Goal: Task Accomplishment & Management: Use online tool/utility

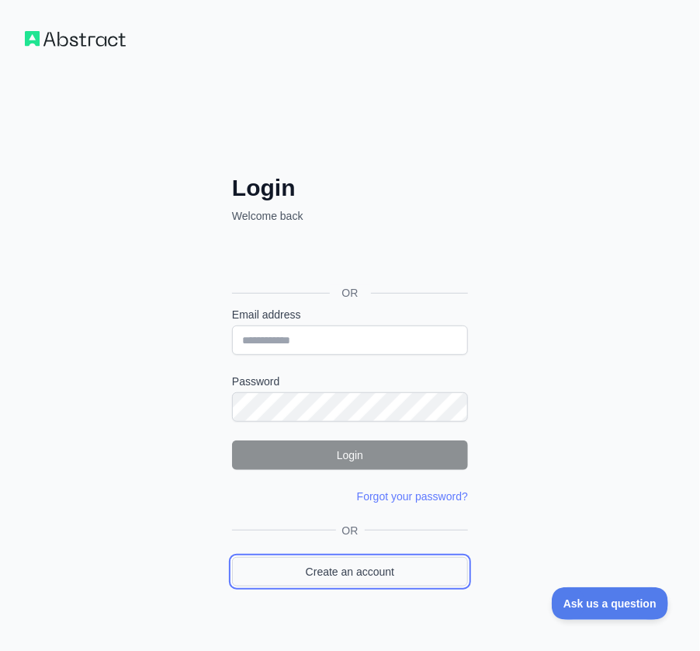
click at [286, 557] on link "Create an account" at bounding box center [350, 572] width 236 height 30
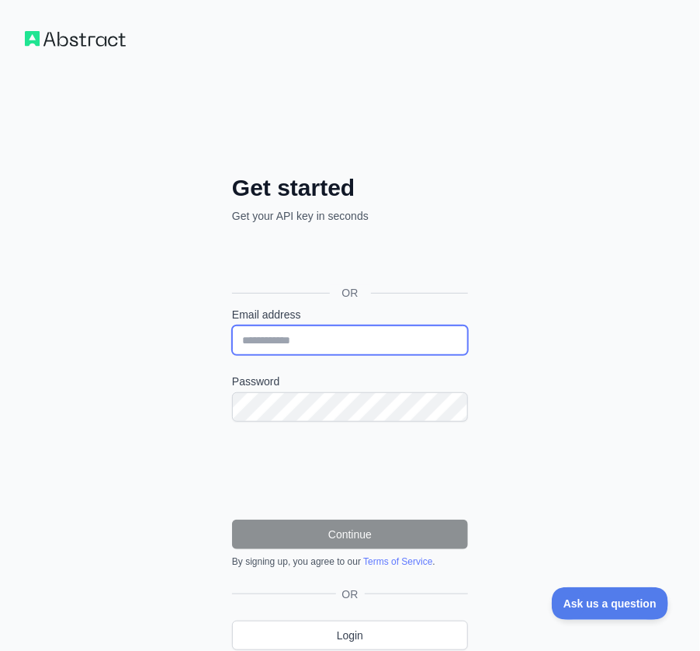
click at [309, 342] on input "Email address" at bounding box center [350, 340] width 236 height 30
paste input "**********"
type input "**********"
click at [353, 424] on form "**********" at bounding box center [350, 437] width 236 height 261
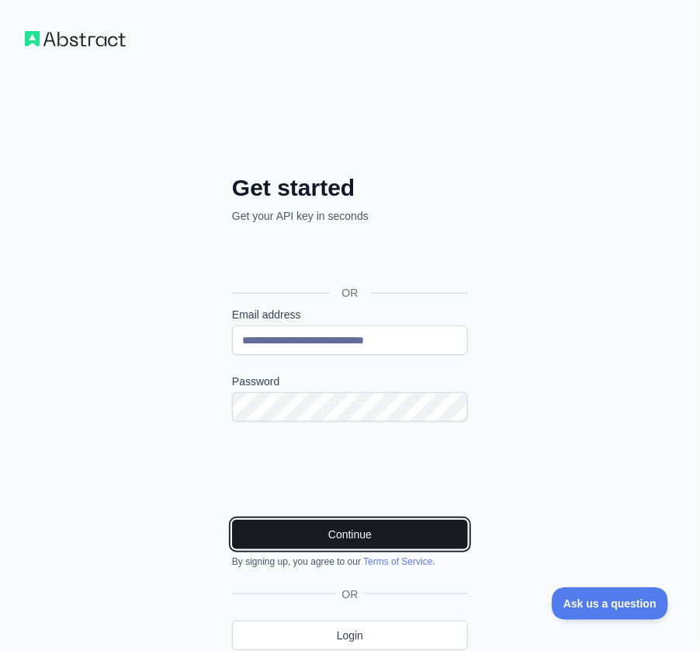
click at [418, 525] on button "Continue" at bounding box center [350, 534] width 236 height 30
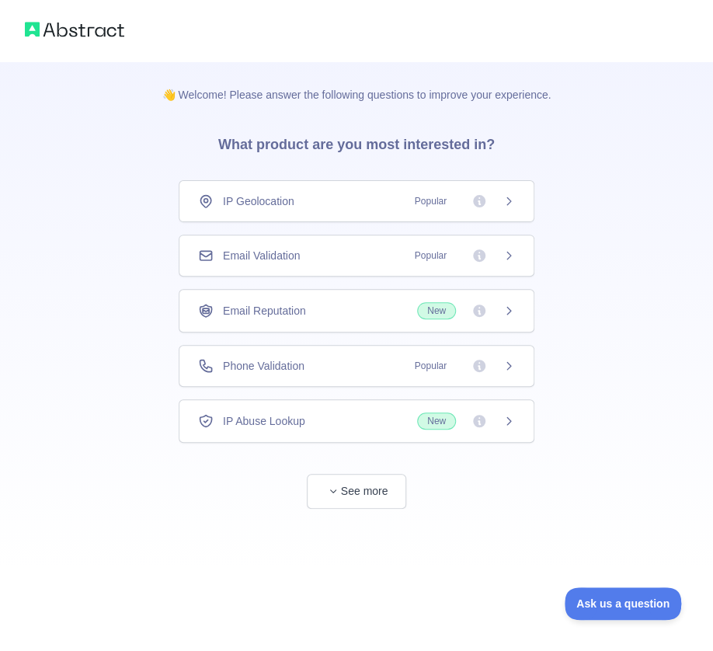
click at [353, 261] on div "Email Validation Popular" at bounding box center [356, 256] width 317 height 16
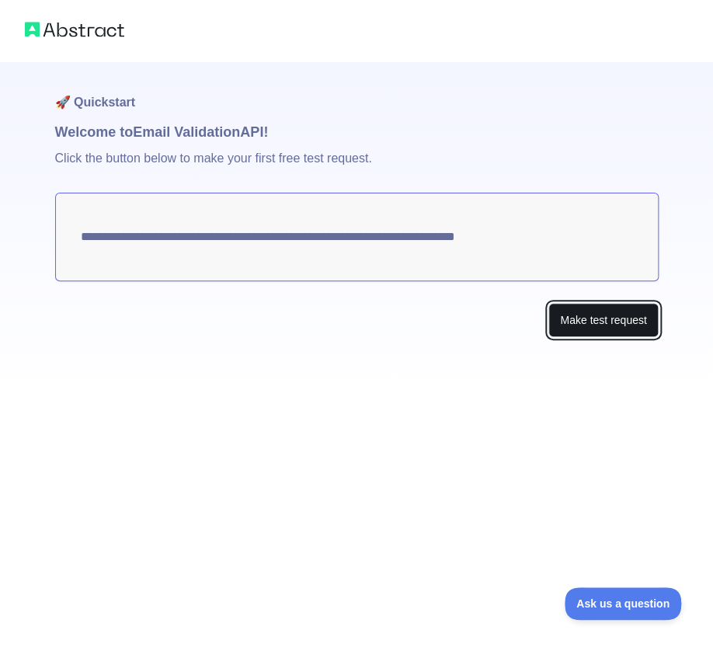
click at [581, 314] on button "Make test request" at bounding box center [602, 320] width 109 height 35
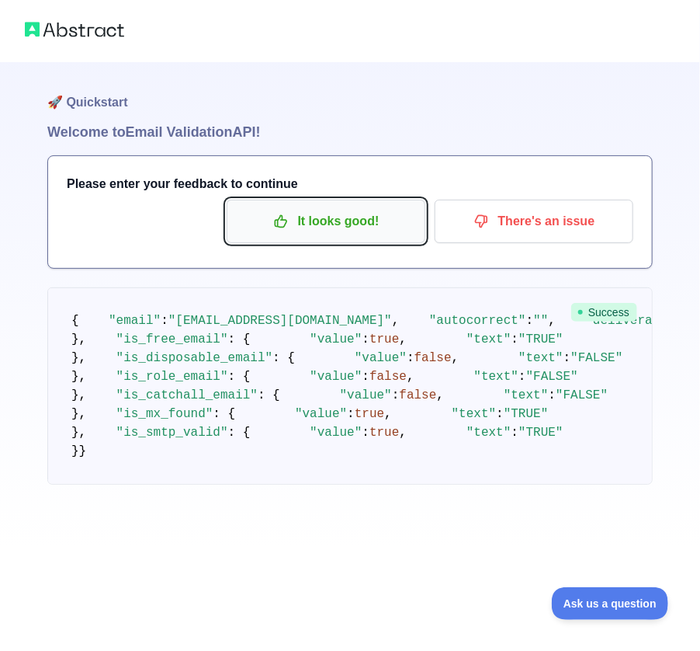
click at [304, 217] on p "It looks good!" at bounding box center [325, 221] width 175 height 26
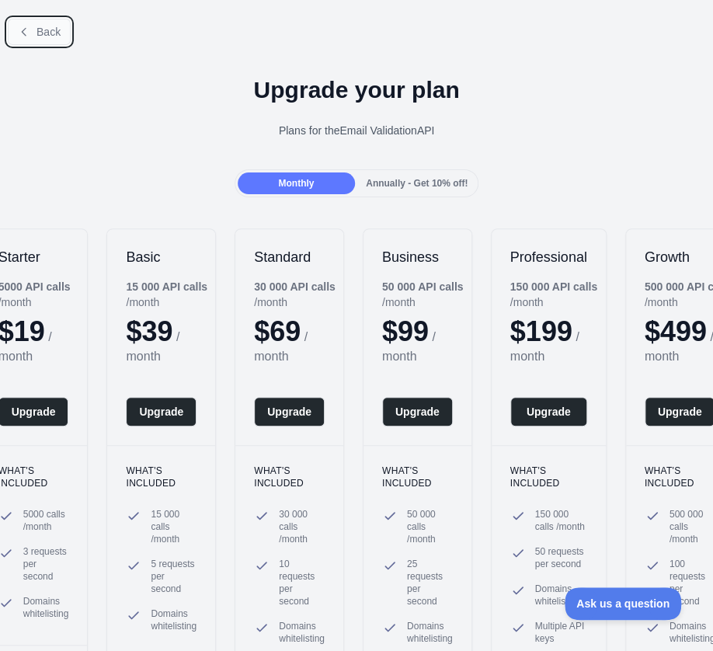
click at [36, 32] on span "Back" at bounding box center [48, 32] width 24 height 12
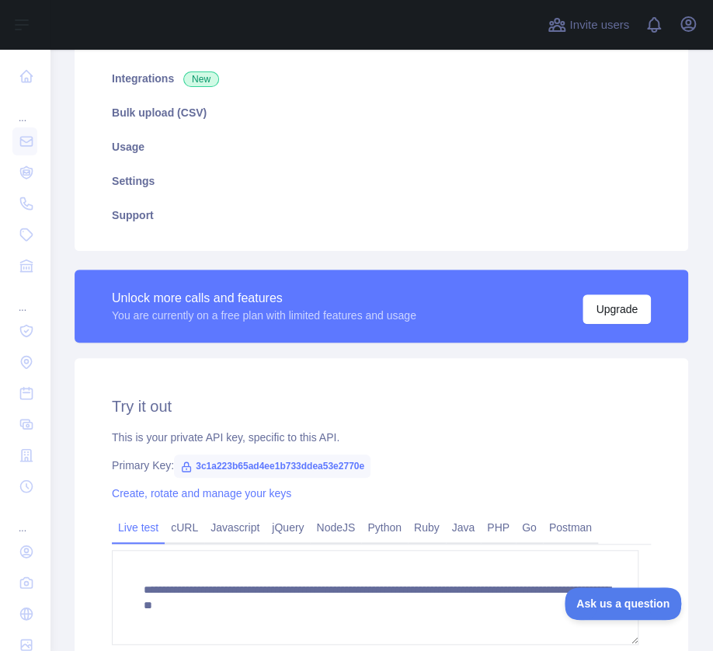
scroll to position [233, 0]
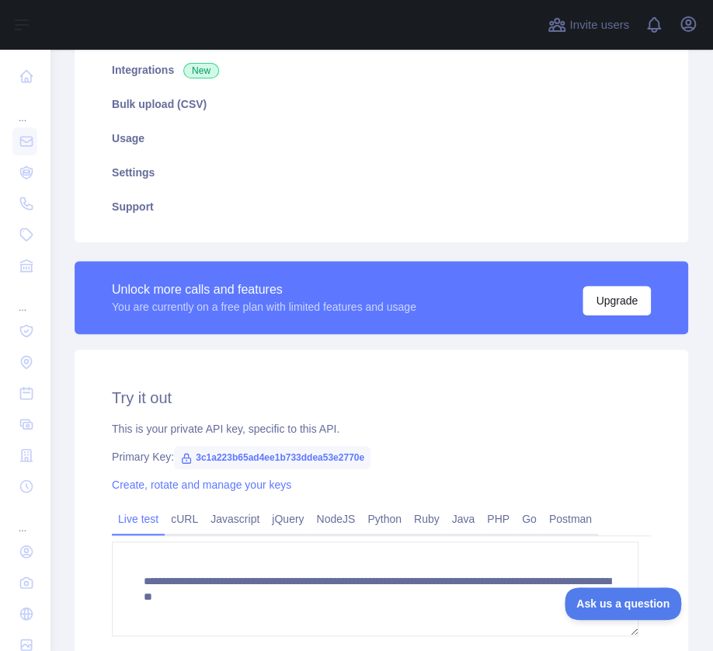
click at [306, 453] on span "3c1a223b65ad4ee1b733ddea53e2770e" at bounding box center [272, 457] width 196 height 23
copy span "3c1a223b65ad4ee1b733ddea53e2770e"
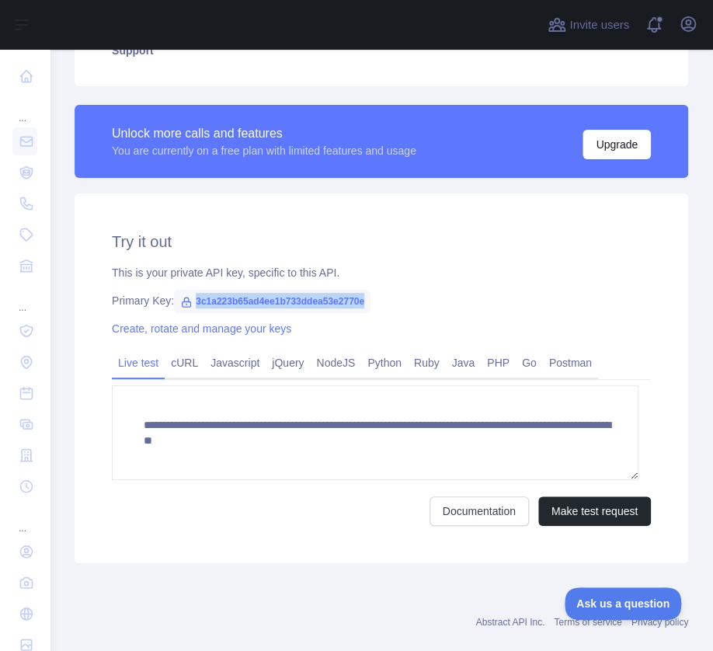
scroll to position [415, 0]
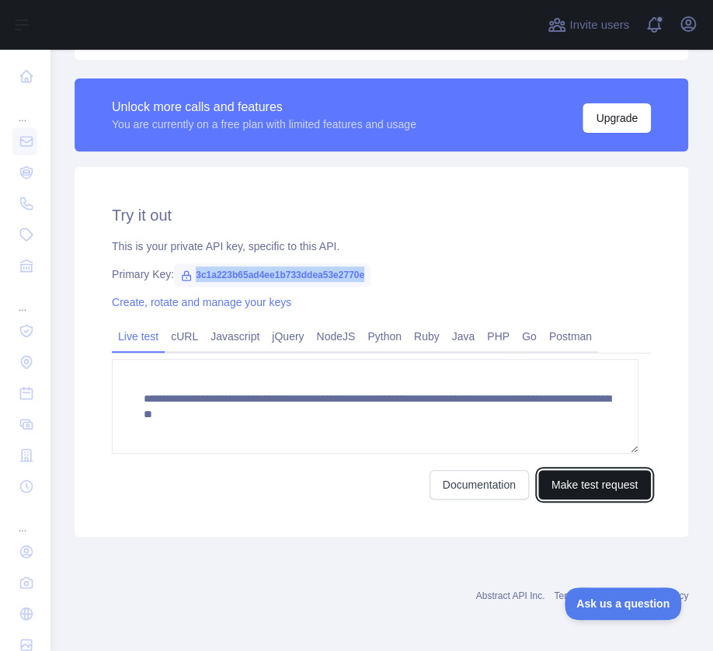
click at [562, 486] on button "Make test request" at bounding box center [594, 485] width 113 height 30
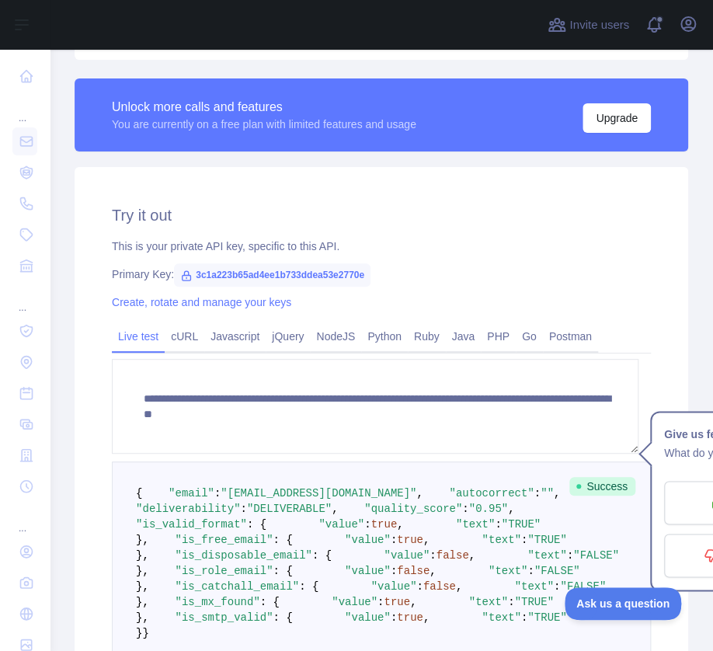
click at [531, 245] on div "This is your private API key, specific to this API." at bounding box center [381, 246] width 539 height 16
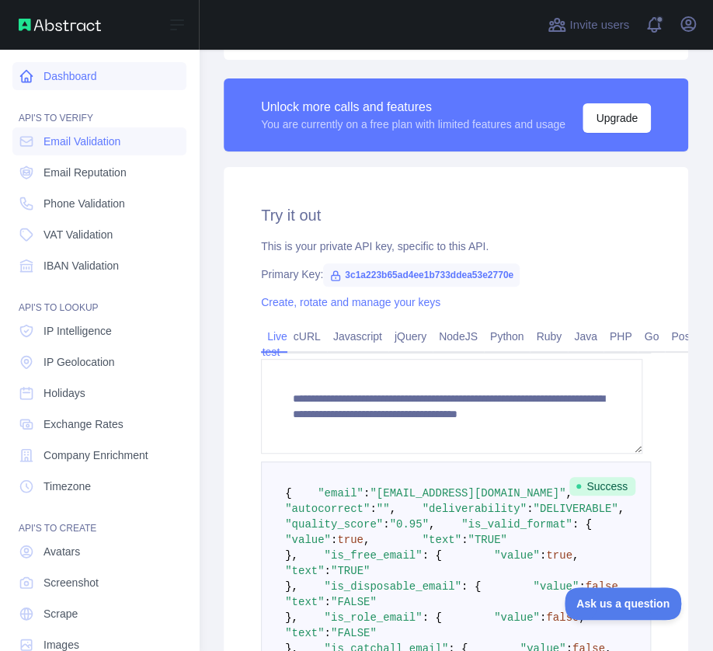
click at [23, 81] on icon at bounding box center [27, 76] width 16 height 16
